Goal: Transaction & Acquisition: Purchase product/service

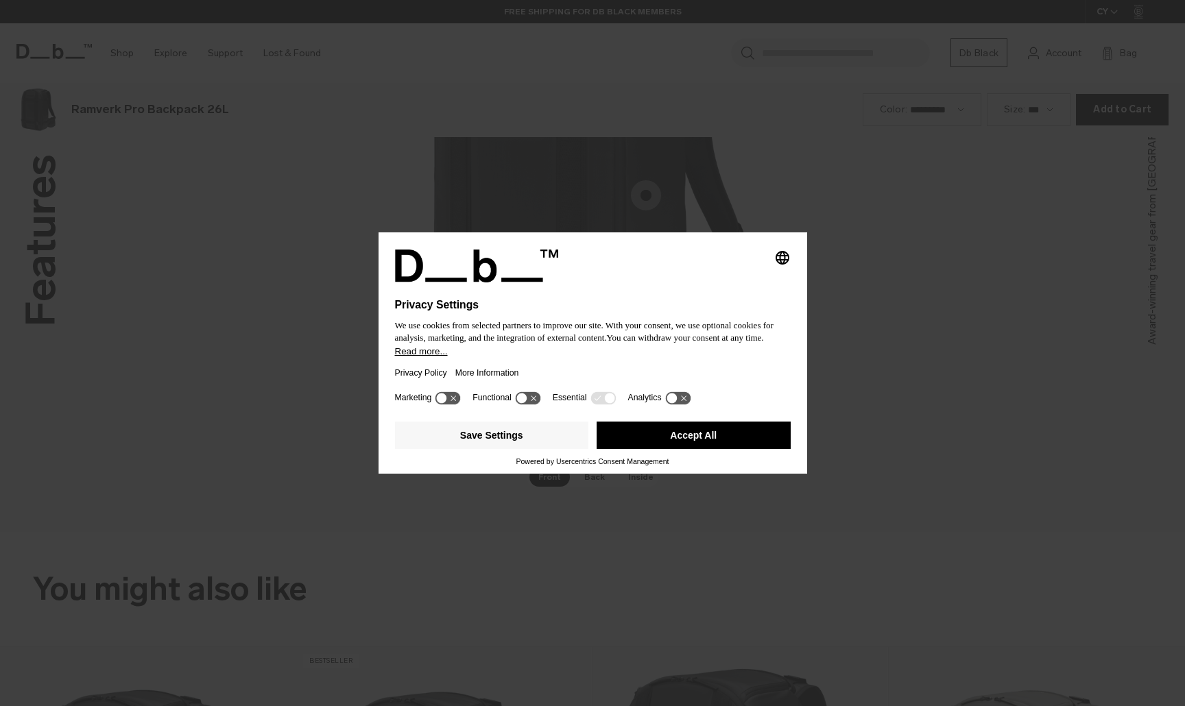
scroll to position [2119, 0]
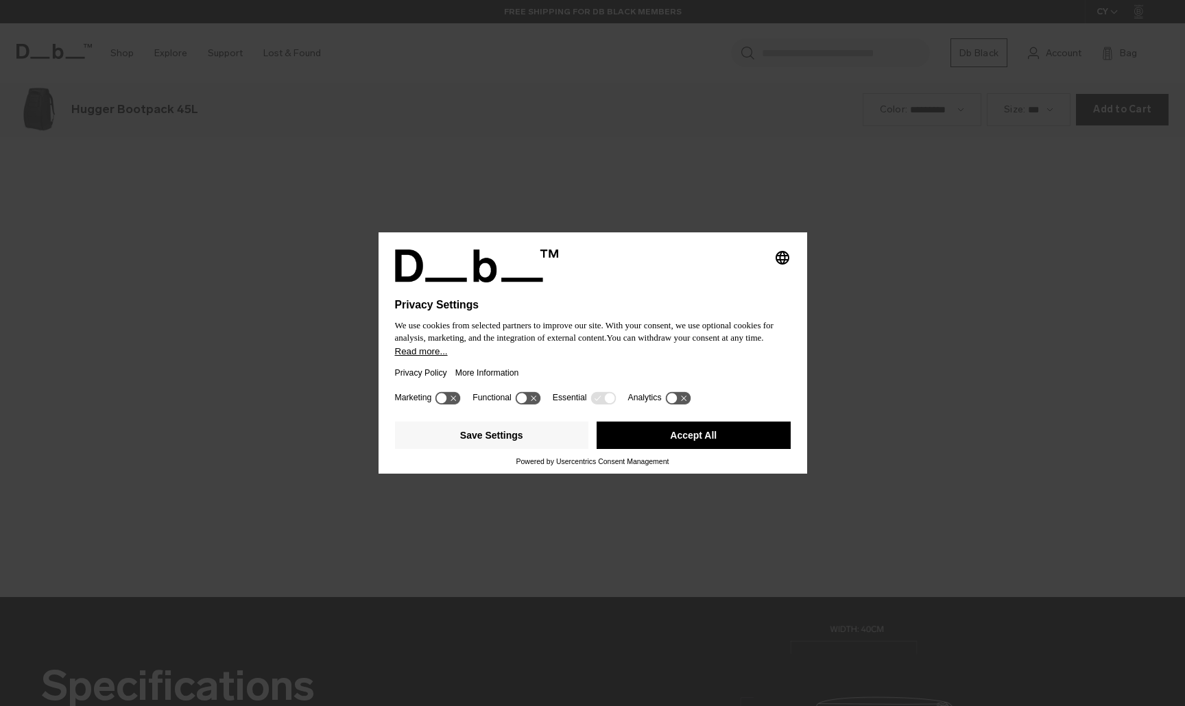
scroll to position [2119, 0]
